Goal: Check status: Check status

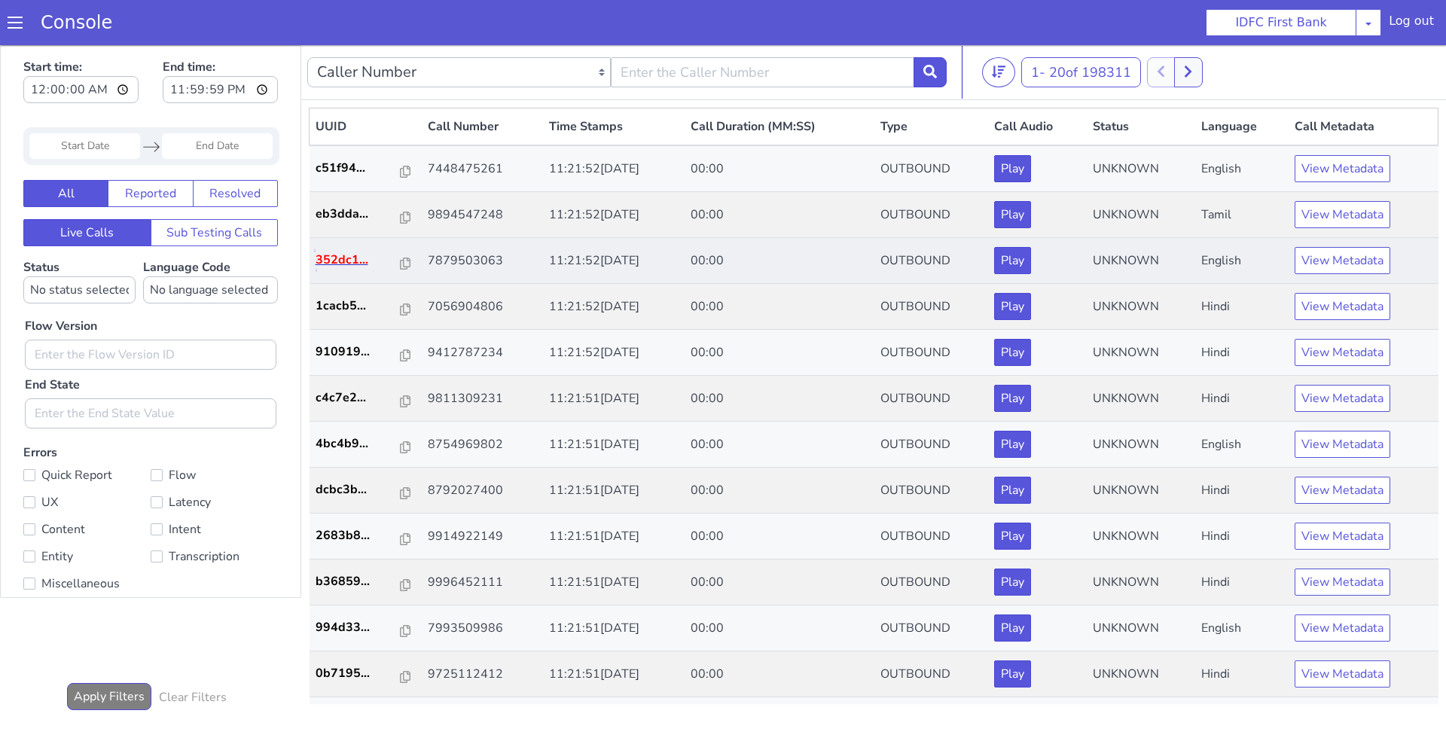
click at [335, 260] on p "352dc1..." at bounding box center [359, 260] width 86 height 18
